Goal: Task Accomplishment & Management: Use online tool/utility

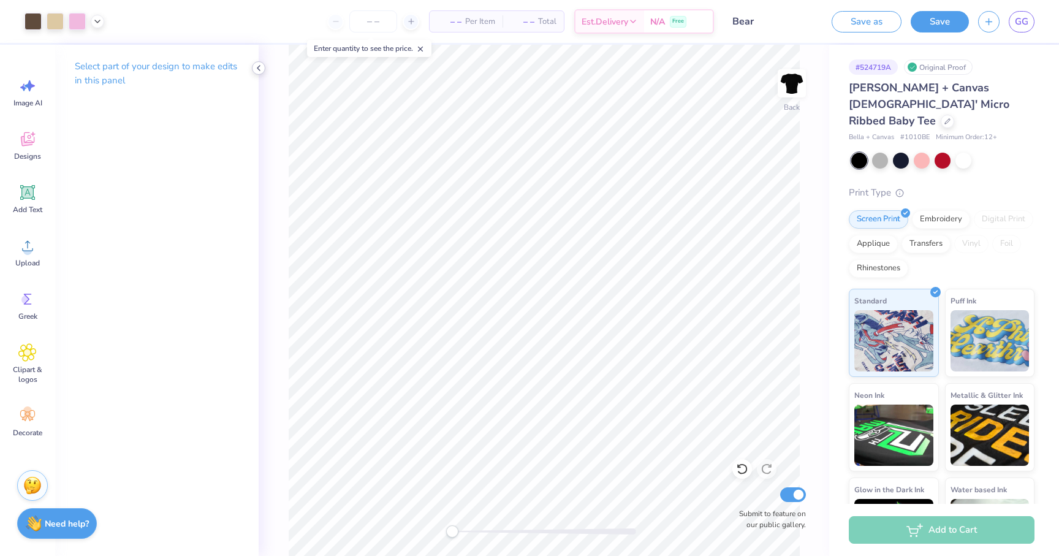
click at [259, 73] on div at bounding box center [258, 67] width 13 height 13
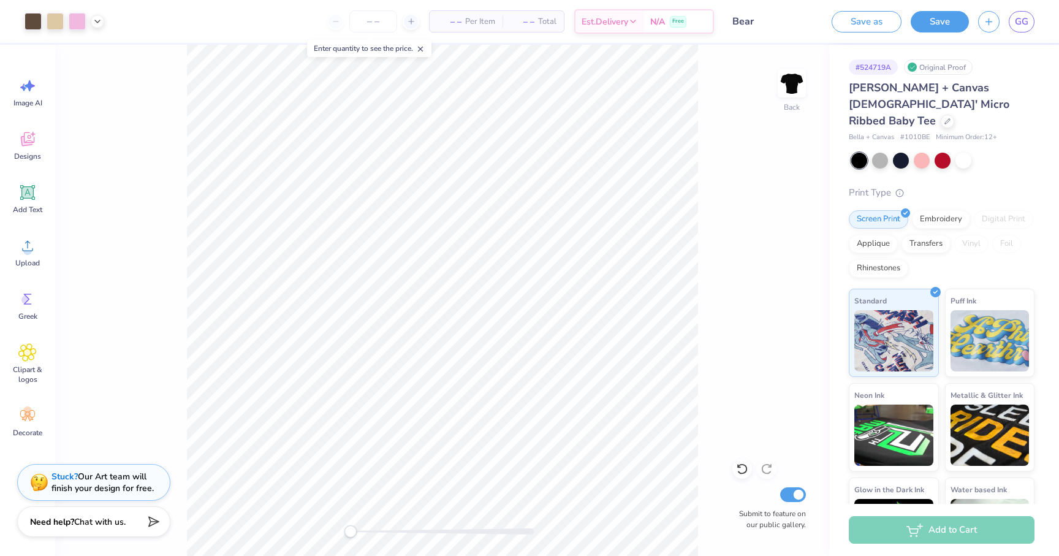
click at [113, 520] on span "Chat with us." at bounding box center [99, 522] width 51 height 12
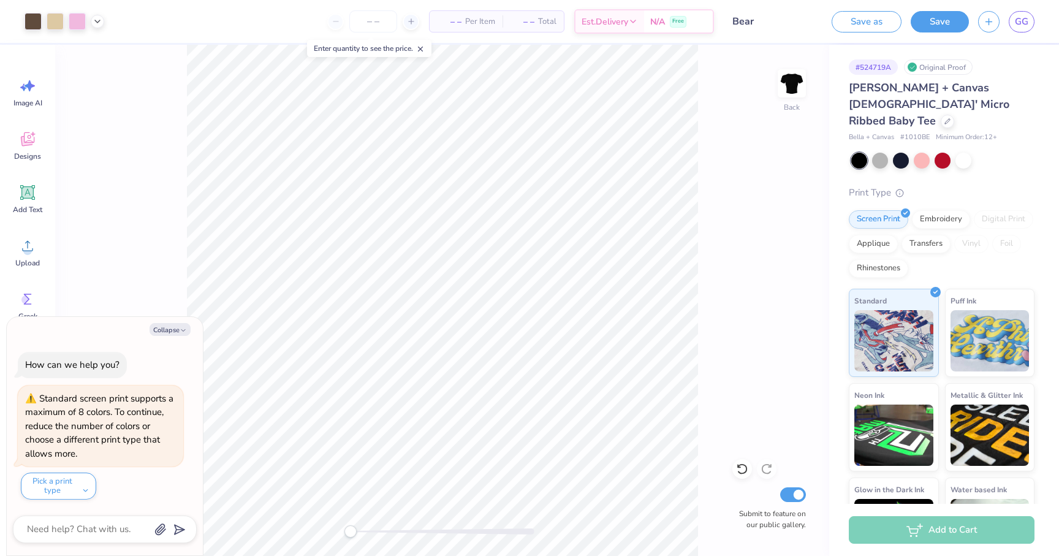
click at [124, 244] on div "Back Submit to feature on our public gallery." at bounding box center [442, 300] width 774 height 511
click at [167, 331] on button "Collapse" at bounding box center [169, 329] width 41 height 13
type textarea "x"
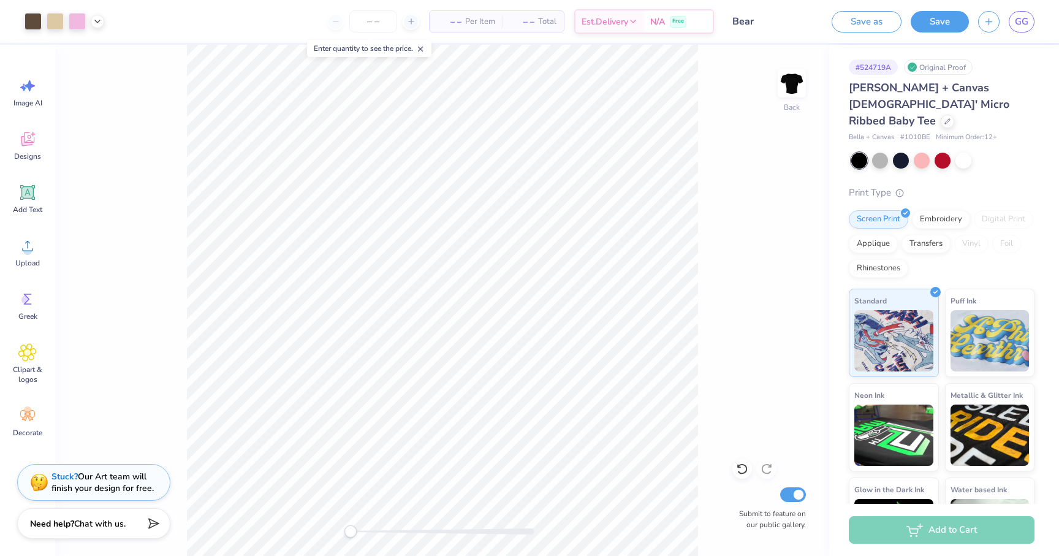
click at [929, 21] on button "Save" at bounding box center [939, 21] width 58 height 21
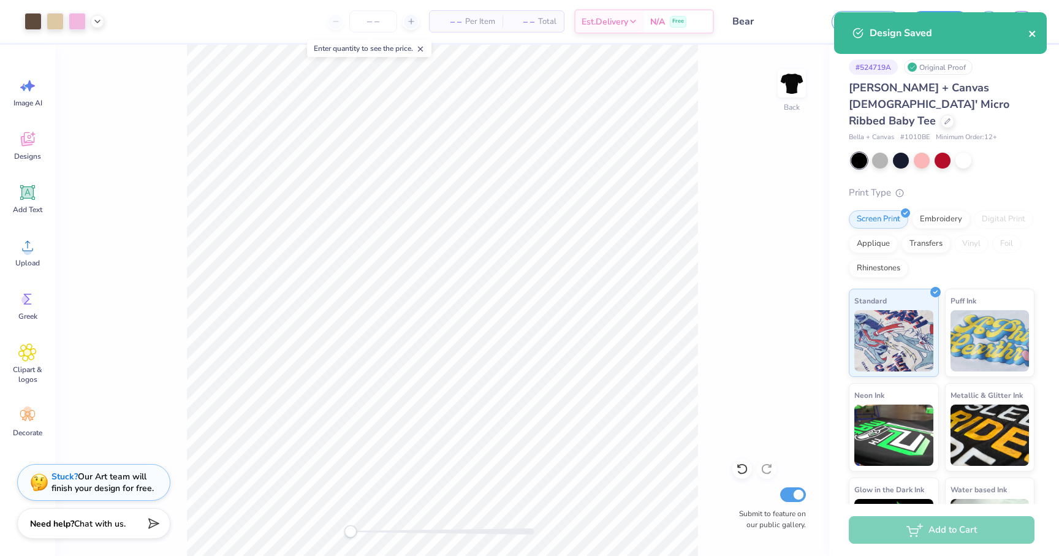
click at [1029, 31] on icon "close" at bounding box center [1032, 34] width 6 height 6
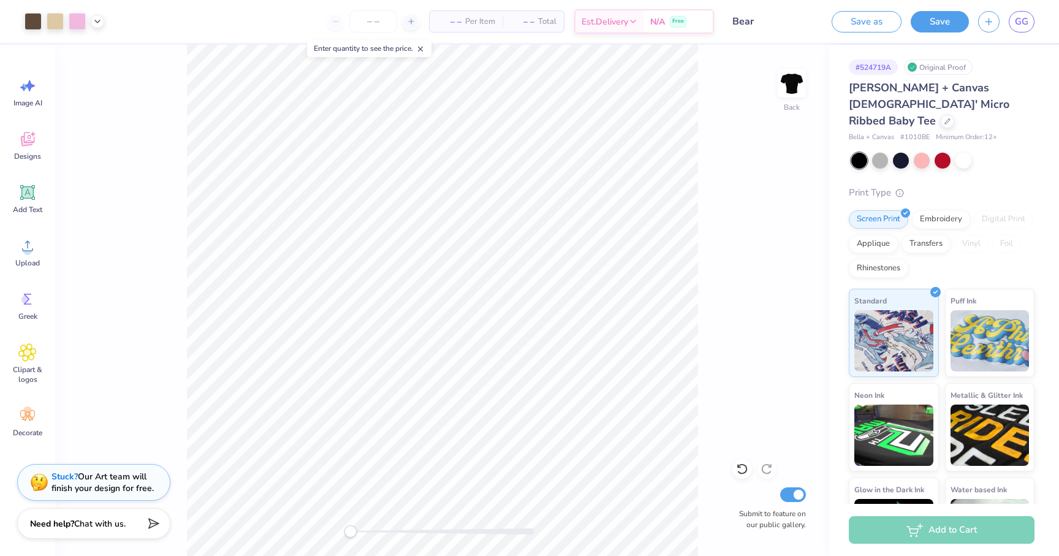
click at [1021, 15] on div "Design Saved" at bounding box center [940, 12] width 218 height 5
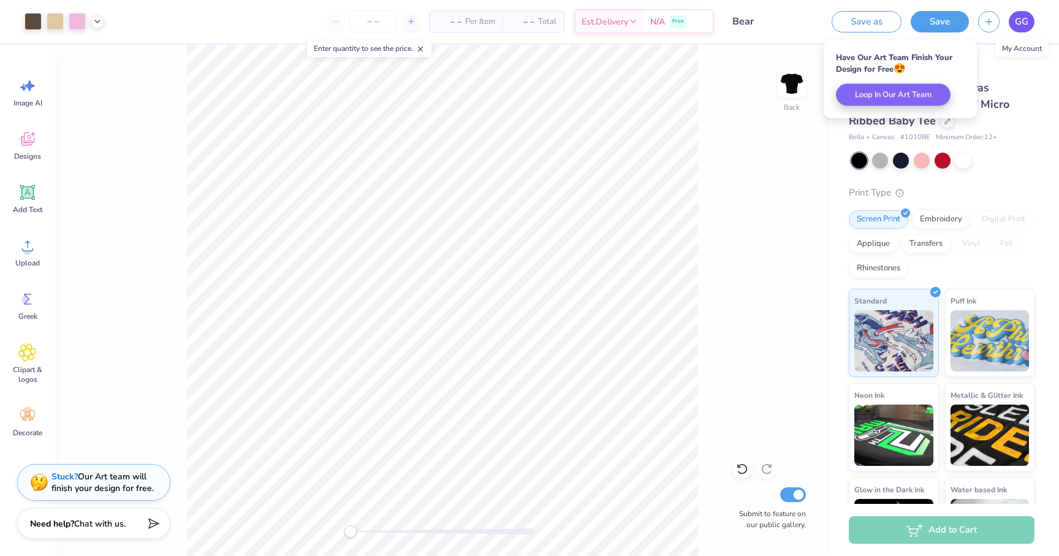
click at [1021, 26] on span "GG" at bounding box center [1021, 22] width 13 height 14
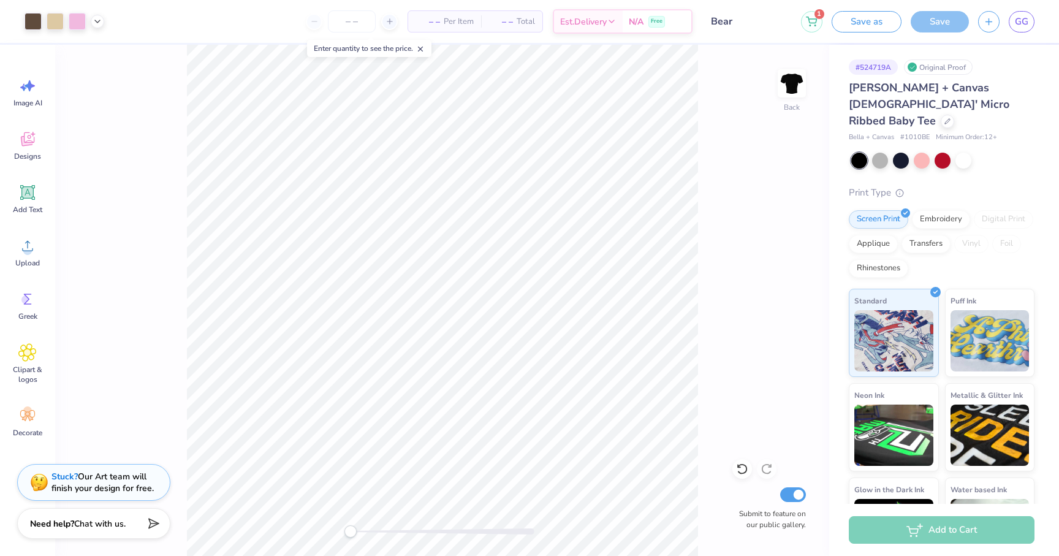
click at [430, 20] on span "– –" at bounding box center [427, 21] width 25 height 13
click at [355, 20] on input "number" at bounding box center [352, 21] width 48 height 22
type input "1"
type input "2"
type input "3"
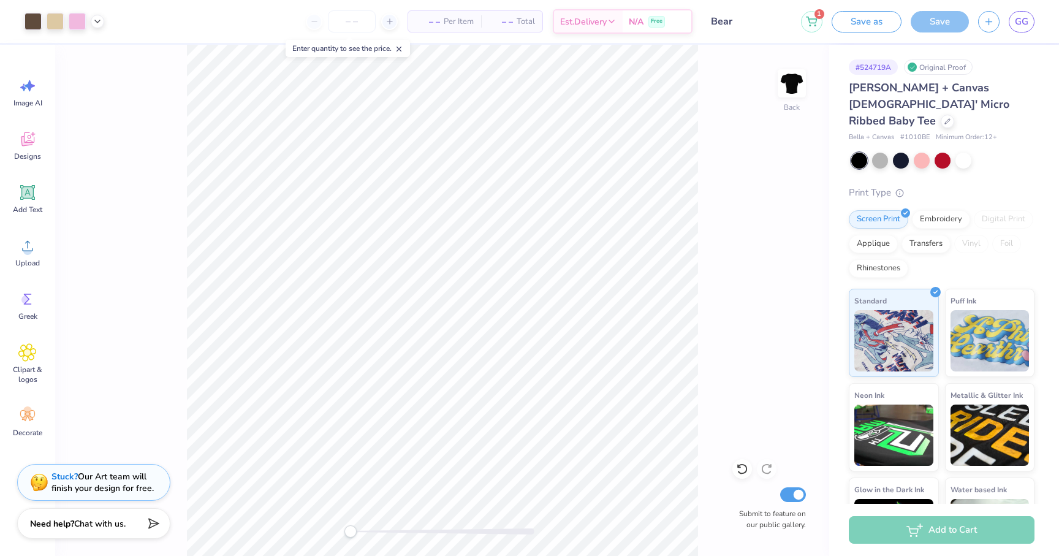
type input "5"
type input "6"
type input "70"
